Goal: Entertainment & Leisure: Consume media (video, audio)

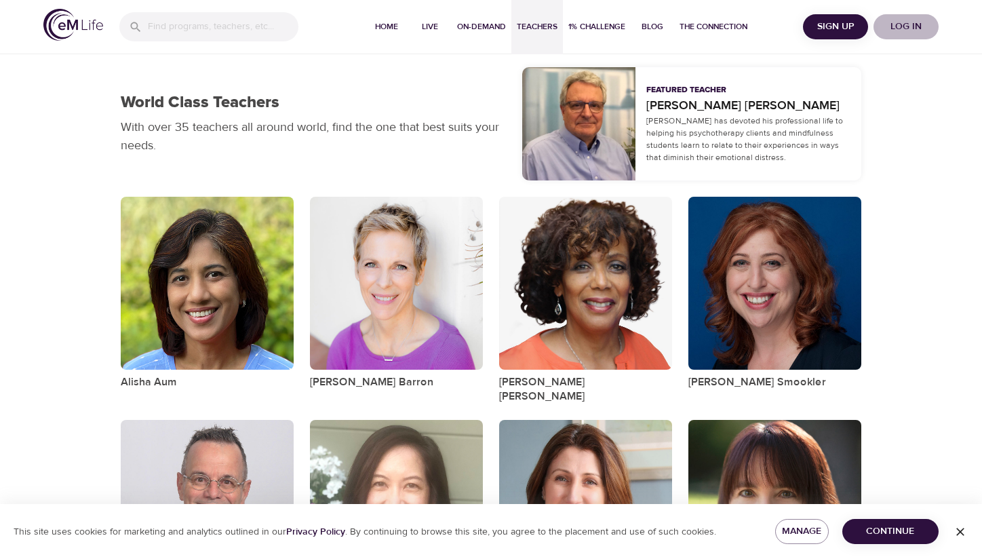
click at [904, 24] on span "Log in" at bounding box center [906, 26] width 54 height 17
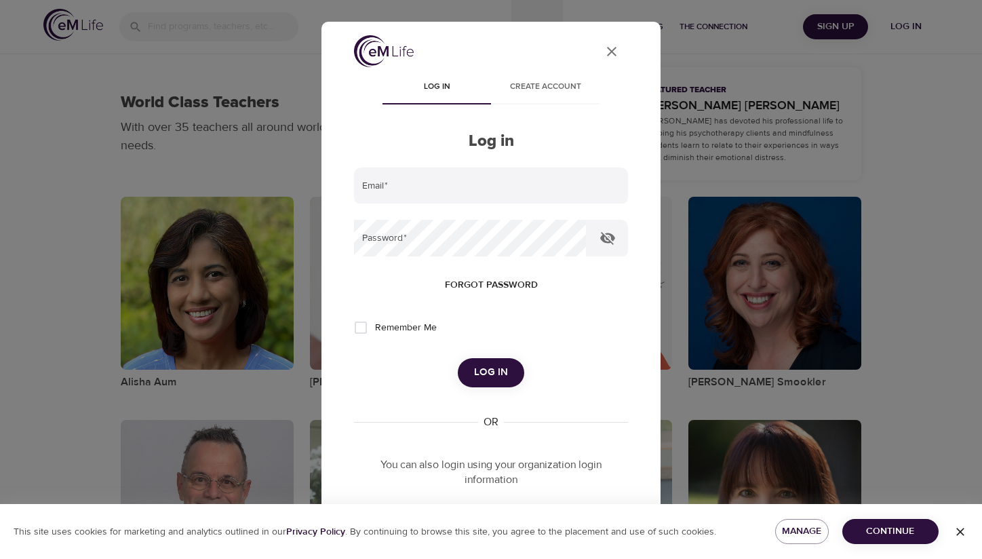
type input "[EMAIL_ADDRESS][DOMAIN_NAME]"
click at [368, 334] on input "Remember Me" at bounding box center [361, 327] width 28 height 28
checkbox input "true"
click at [505, 387] on button "Log in" at bounding box center [491, 372] width 66 height 28
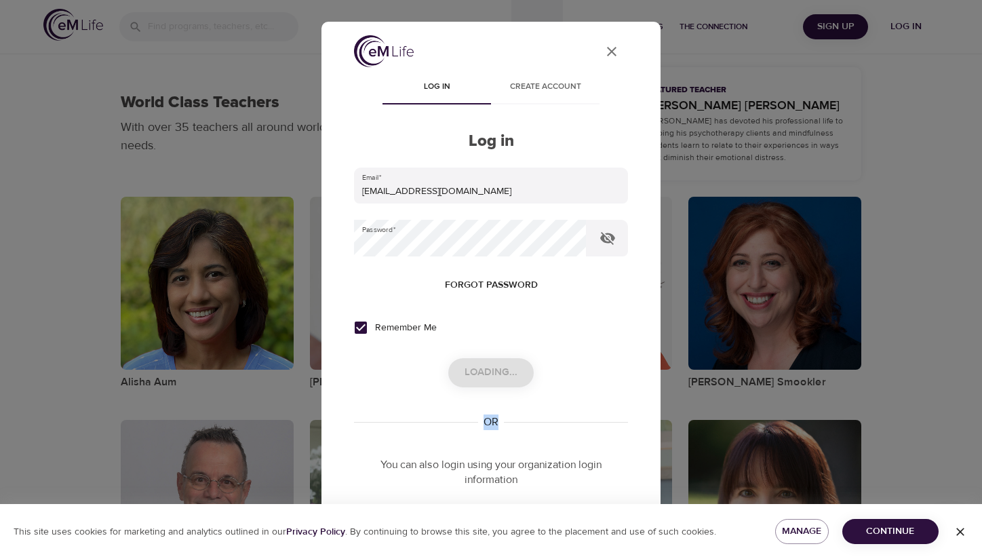
click at [505, 387] on div "Loading..." at bounding box center [491, 372] width 274 height 28
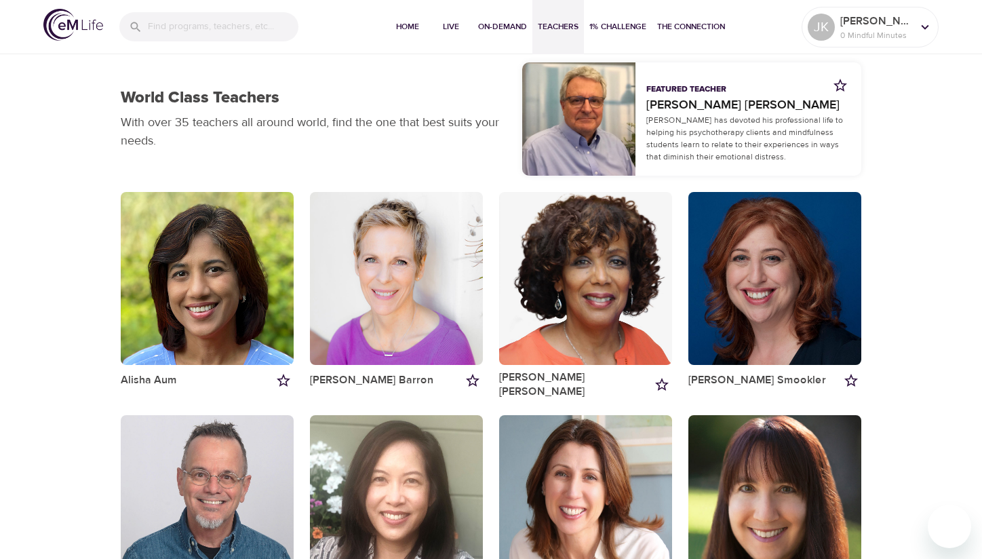
scroll to position [5, 0]
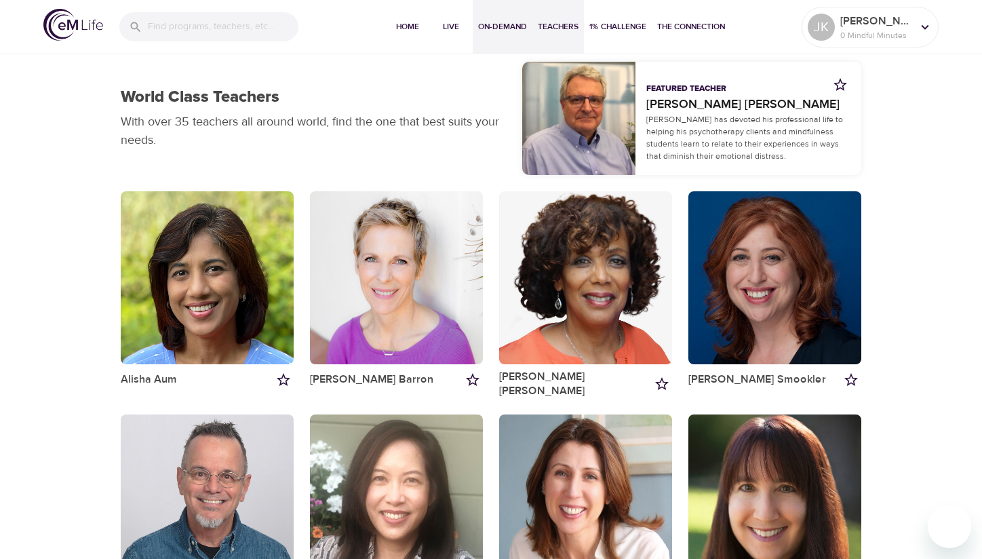
click at [495, 26] on span "On-Demand" at bounding box center [502, 27] width 49 height 14
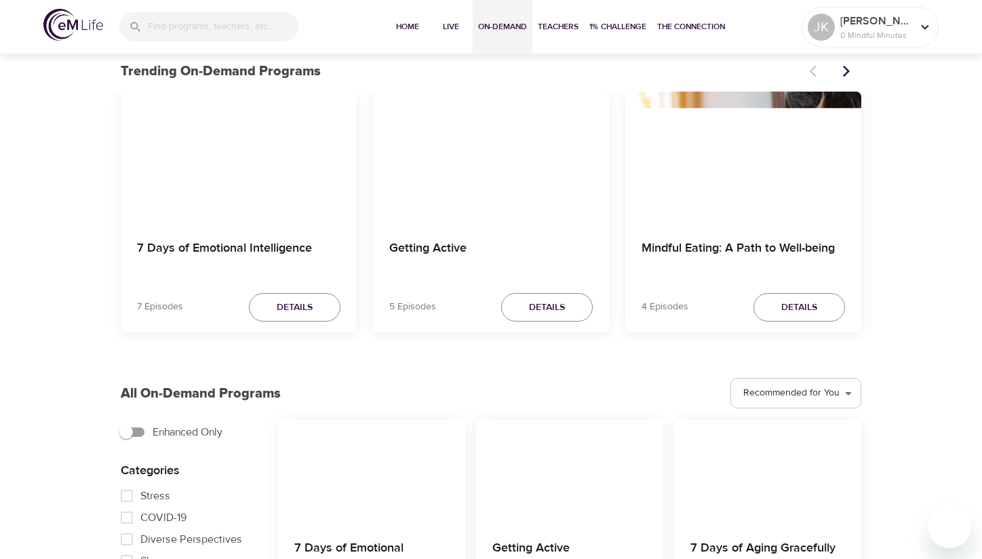
scroll to position [85, 0]
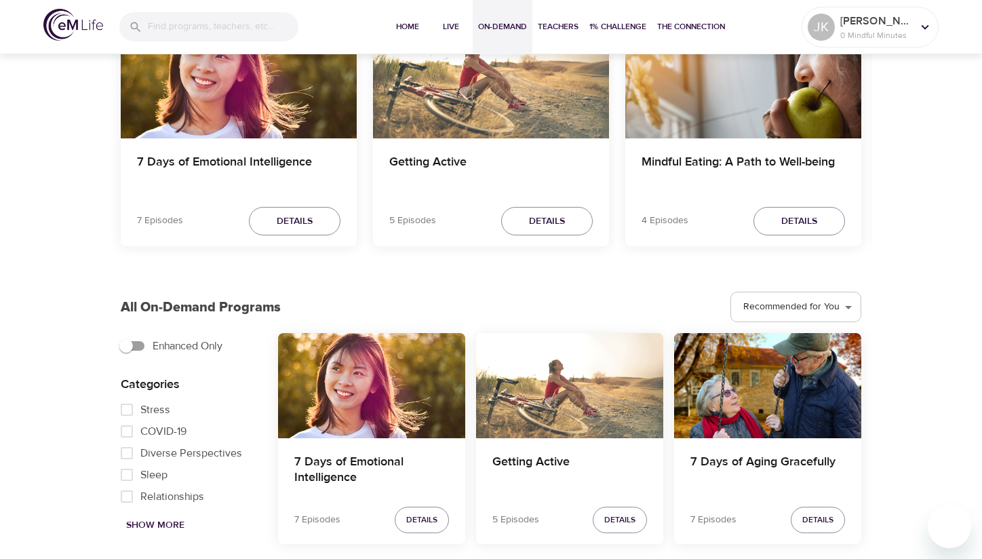
click at [273, 264] on div "7 Days of Emotional Intelligence 7 Episodes Details Getting Active 5 Episodes D…" at bounding box center [491, 134] width 741 height 259
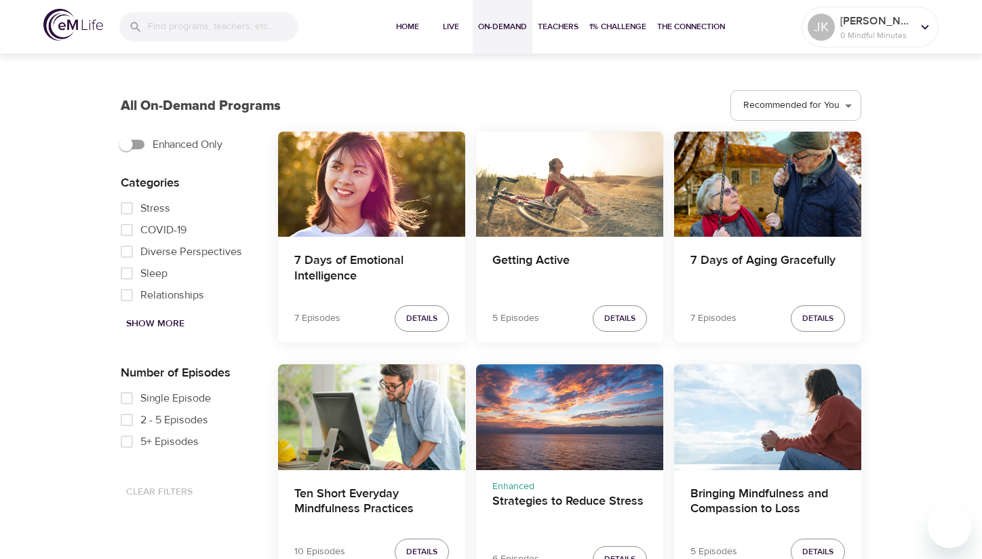
click at [273, 264] on div "7 Days of Emotional Intelligence 7 Episodes Details" at bounding box center [372, 242] width 198 height 233
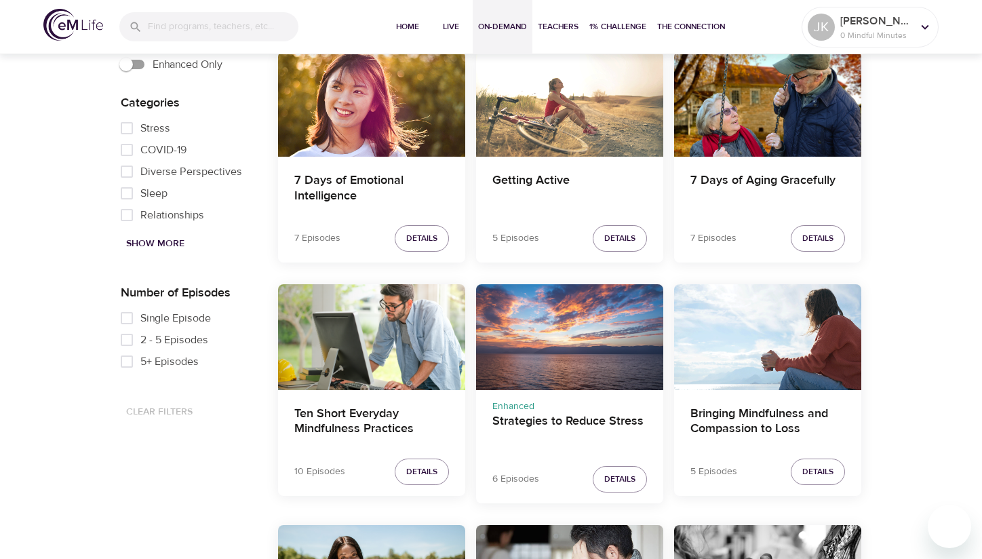
scroll to position [444, 0]
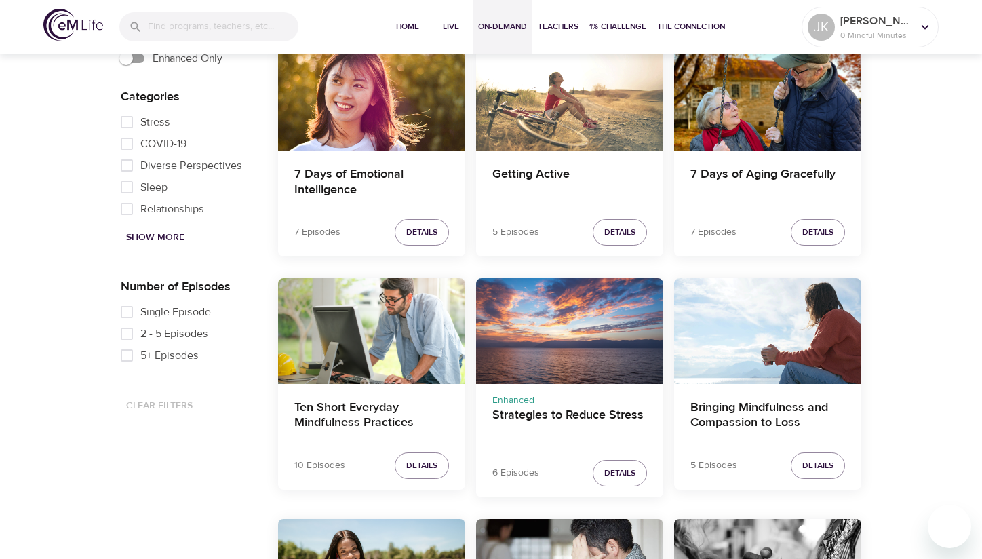
click at [273, 264] on div "7 Days of Emotional Intelligence 7 Episodes Details" at bounding box center [372, 156] width 198 height 233
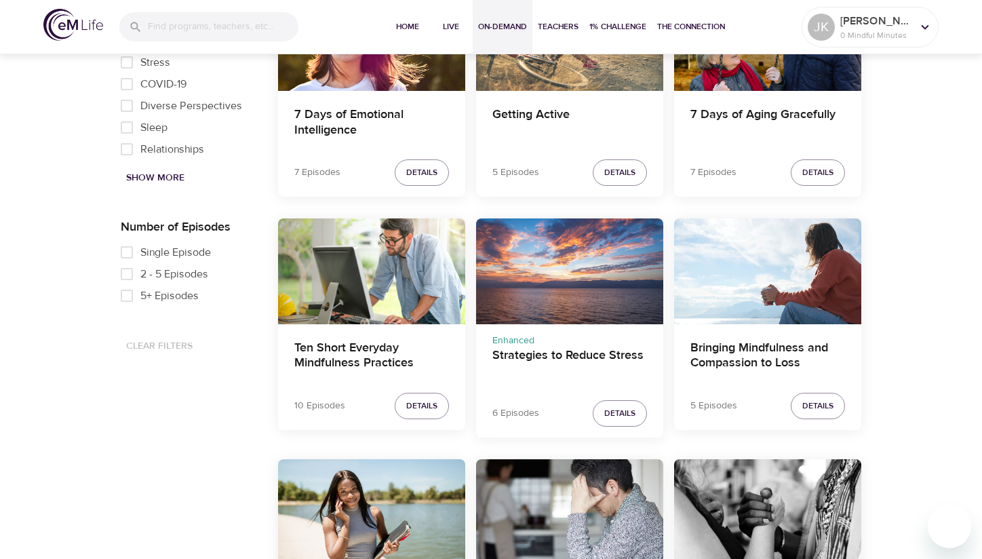
click at [273, 264] on div "Ten Short Everyday Mindfulness Practices 10 Episodes Details" at bounding box center [372, 333] width 198 height 240
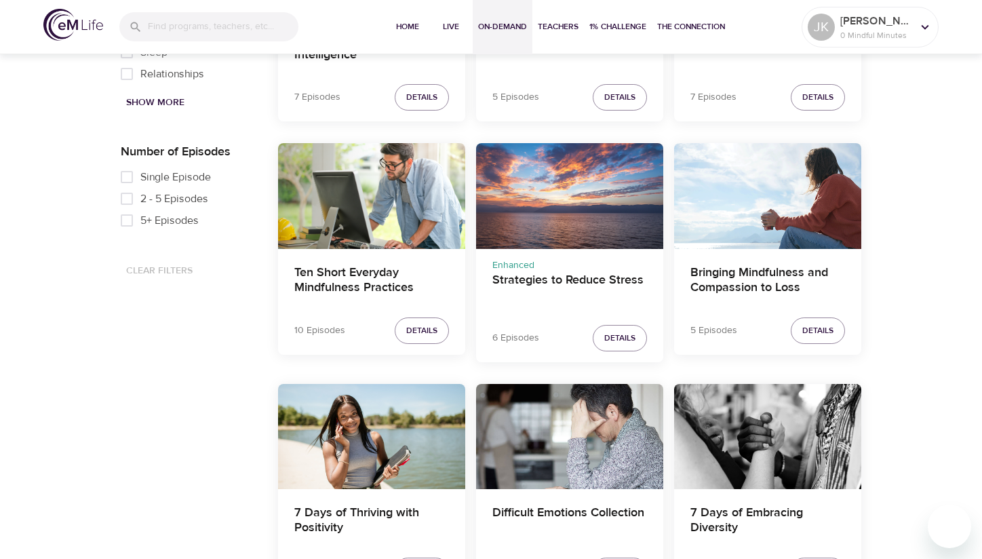
scroll to position [582, 0]
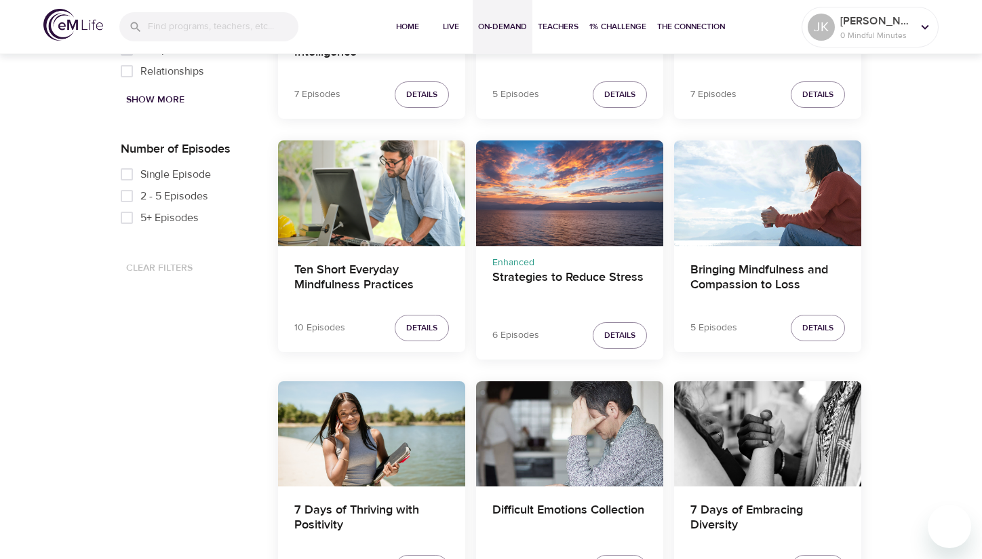
click at [549, 462] on div "Difficult Emotions Collection" at bounding box center [569, 433] width 187 height 105
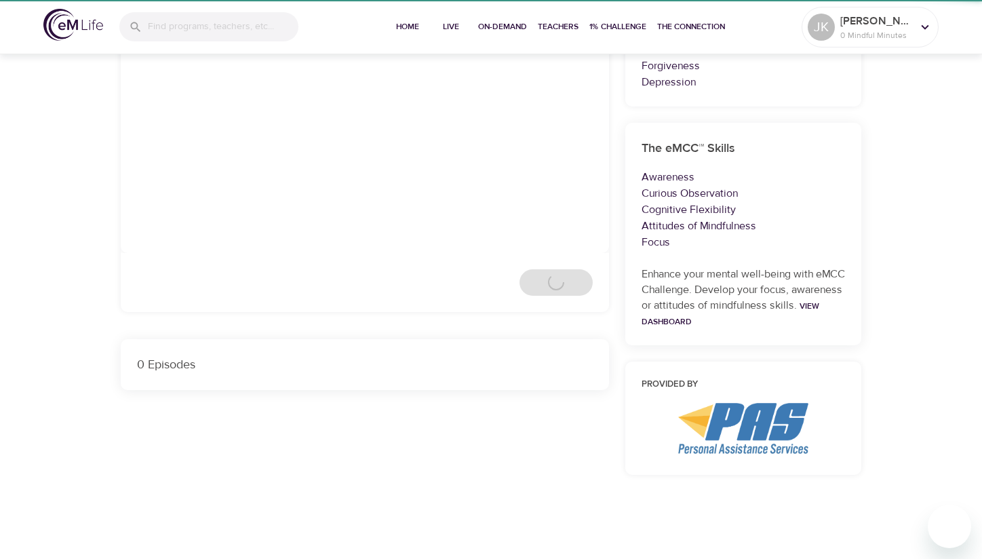
scroll to position [582, 0]
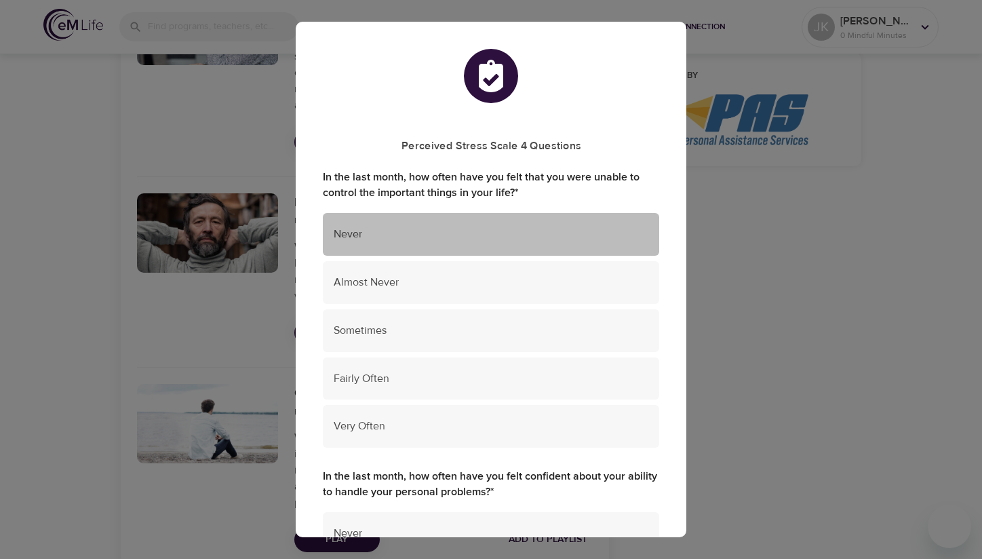
click at [405, 234] on span "Never" at bounding box center [491, 235] width 315 height 16
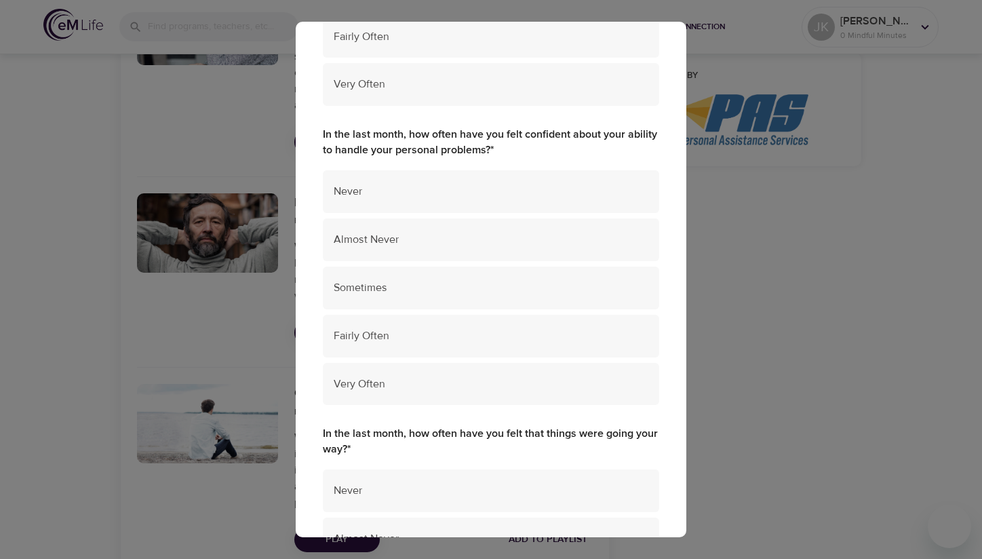
scroll to position [347, 0]
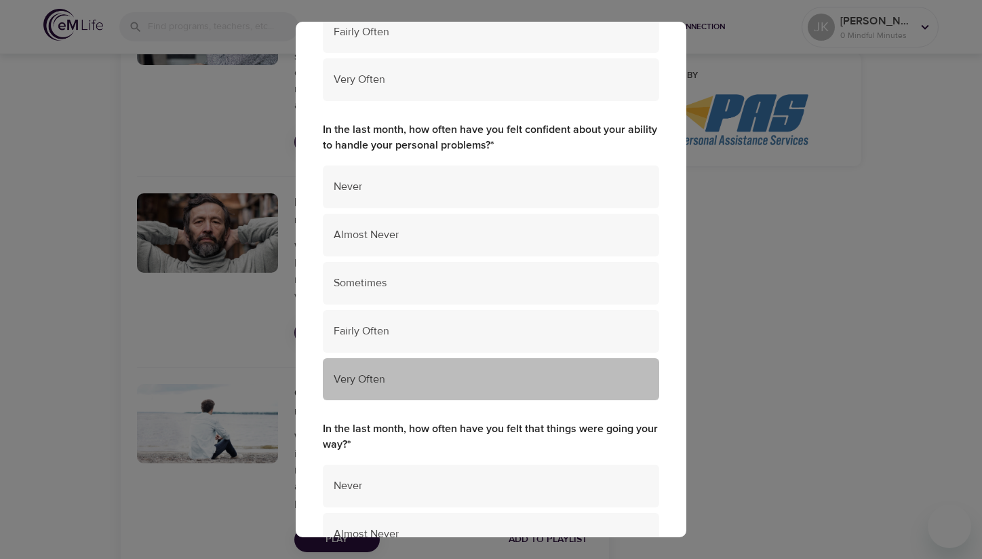
click at [429, 382] on span "Very Often" at bounding box center [491, 380] width 315 height 16
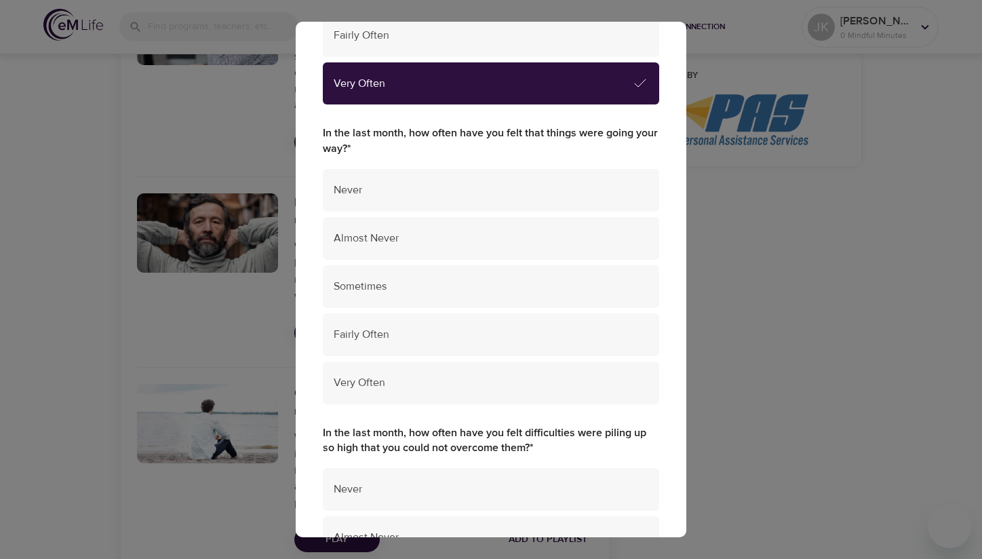
scroll to position [643, 0]
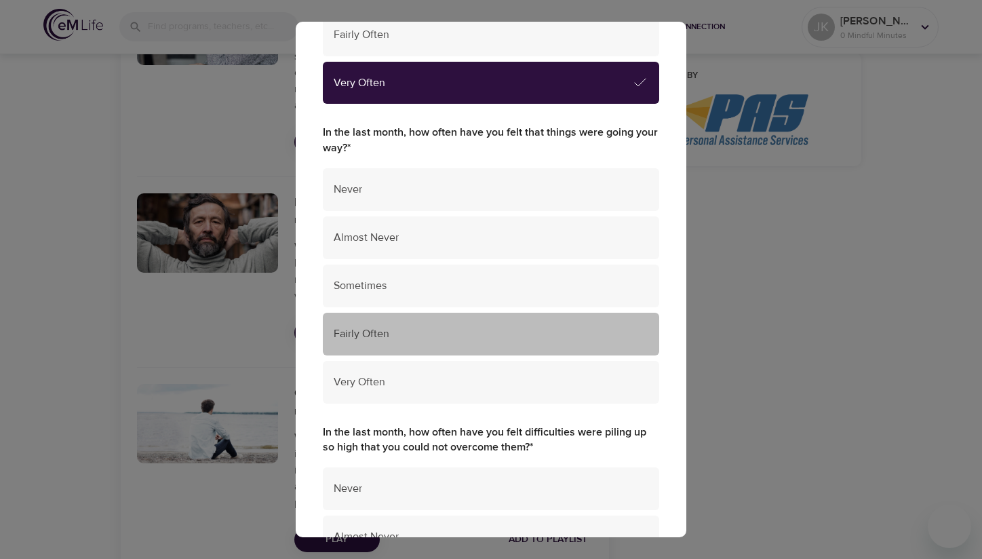
click at [405, 332] on span "Fairly Often" at bounding box center [491, 334] width 315 height 16
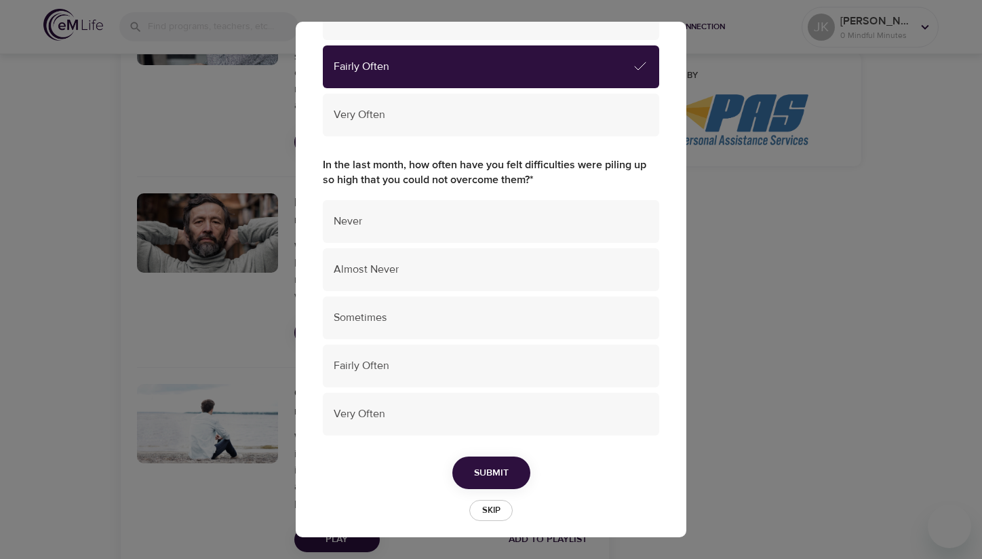
scroll to position [912, 0]
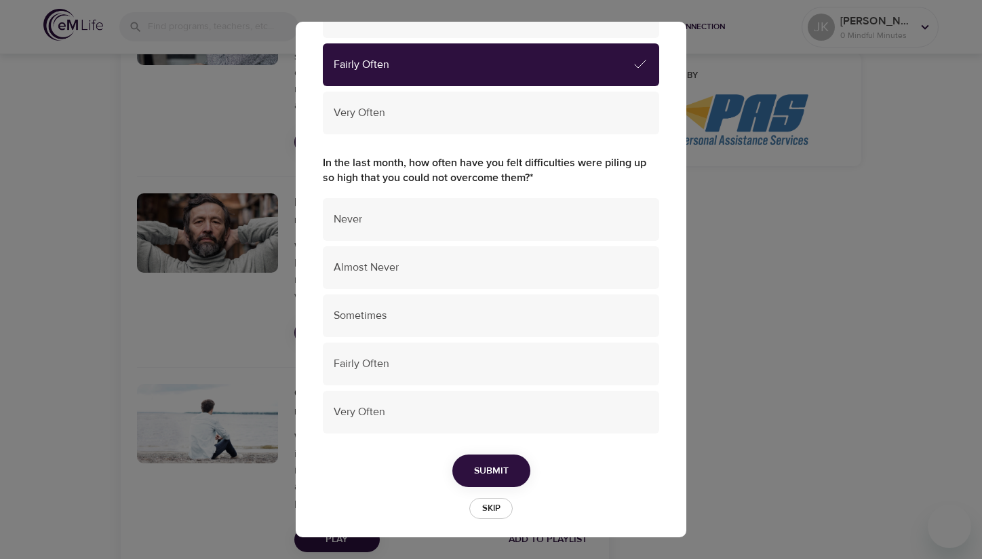
click at [487, 511] on span "Skip" at bounding box center [491, 509] width 30 height 16
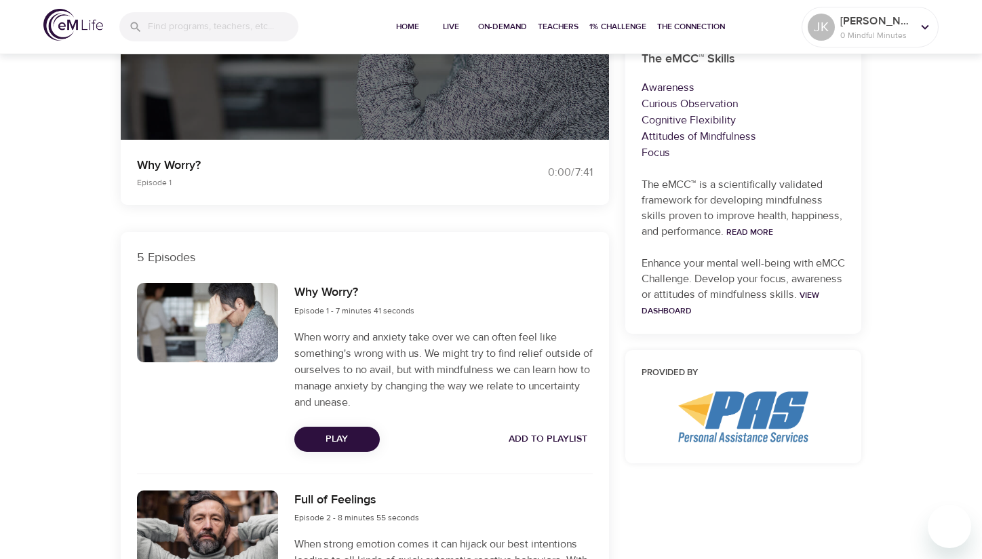
scroll to position [290, 0]
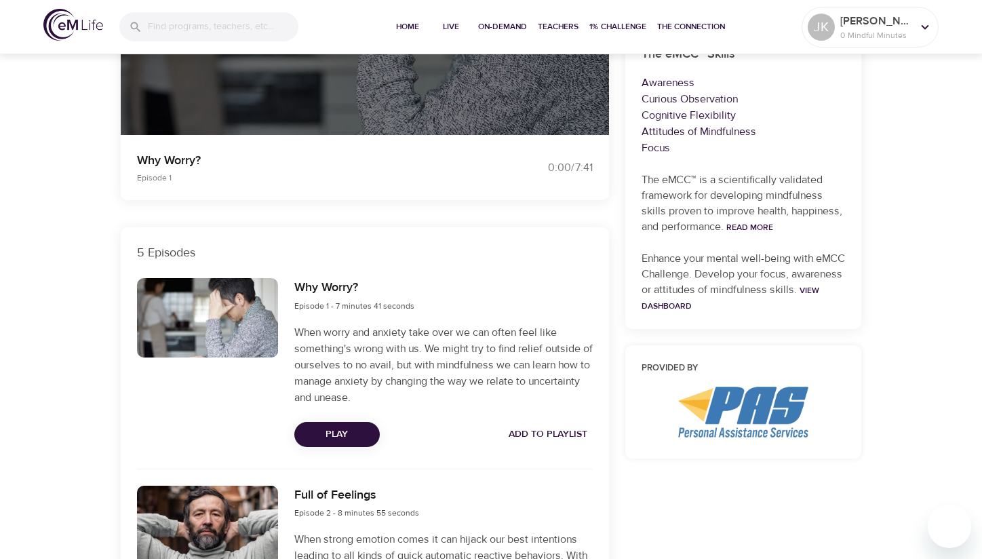
click at [333, 443] on span "Play" at bounding box center [337, 434] width 64 height 17
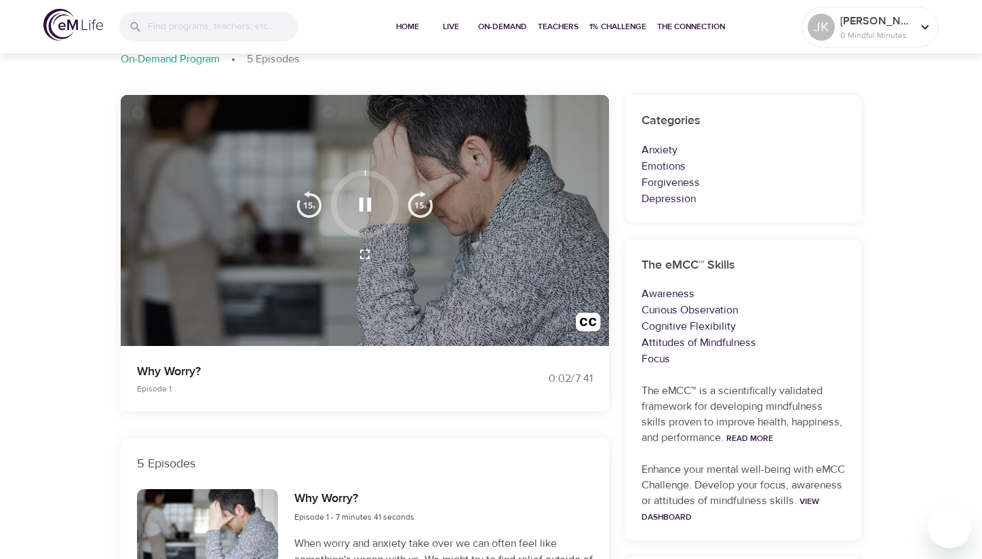
scroll to position [83, 0]
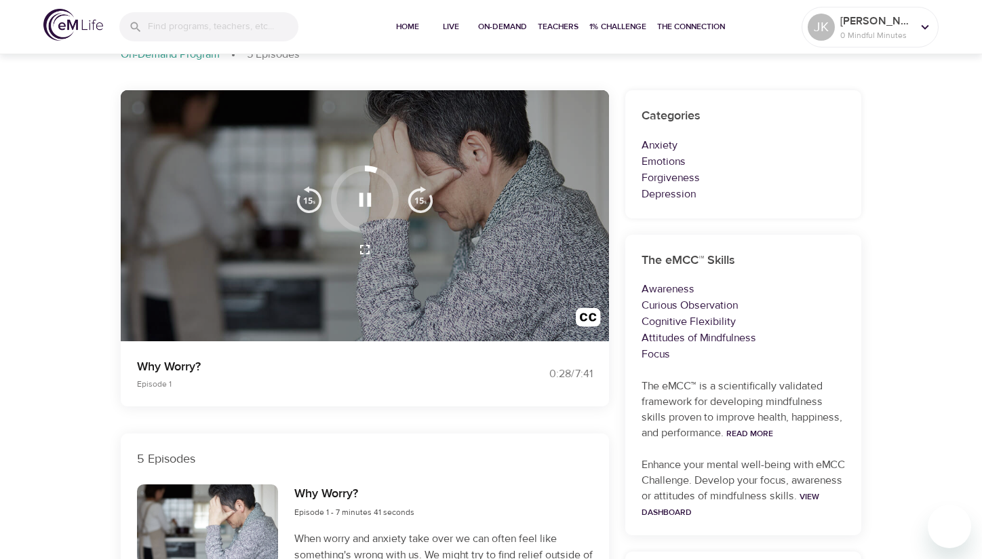
click at [363, 208] on icon "button" at bounding box center [365, 200] width 24 height 24
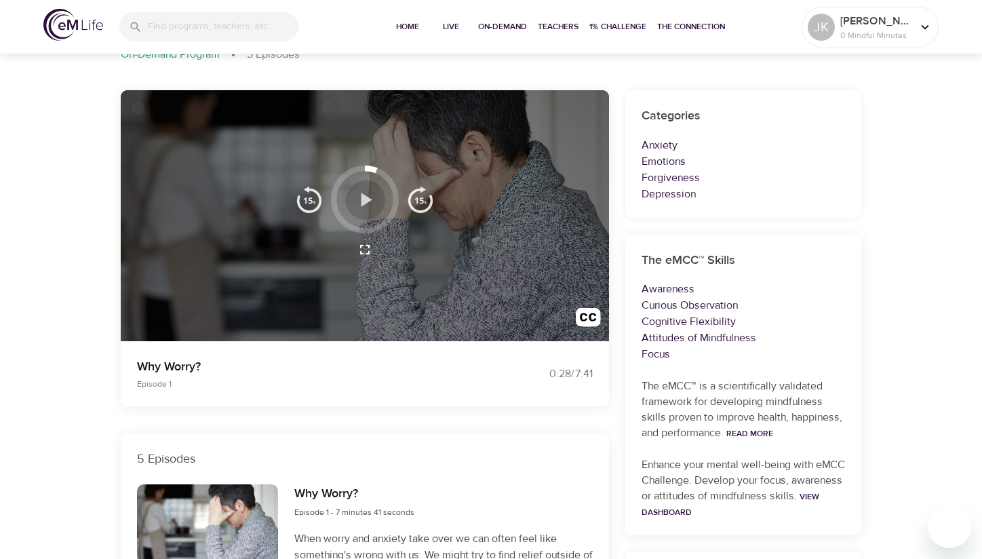
click at [363, 206] on icon "button" at bounding box center [366, 200] width 11 height 14
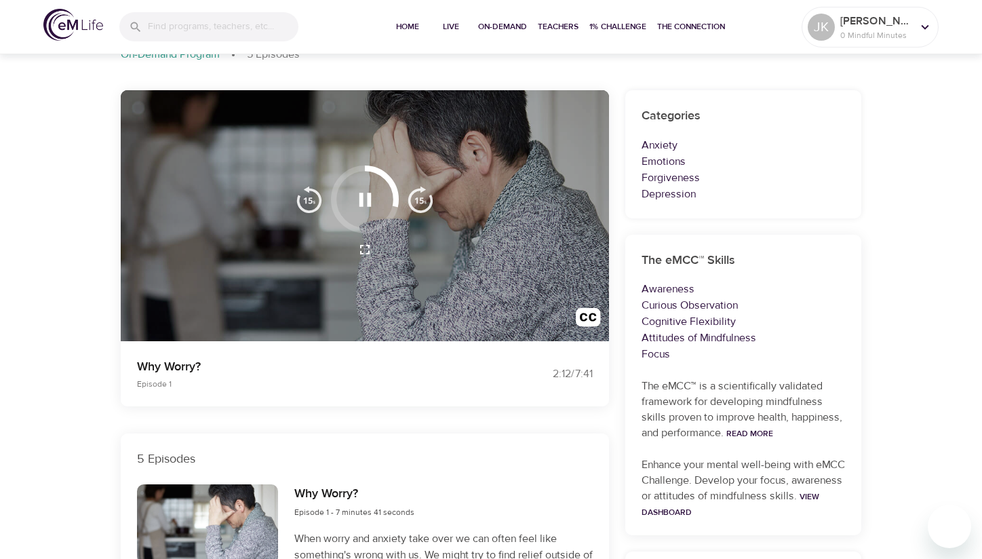
click at [364, 204] on icon "button" at bounding box center [365, 200] width 24 height 24
